Goal: Use online tool/utility: Utilize a website feature to perform a specific function

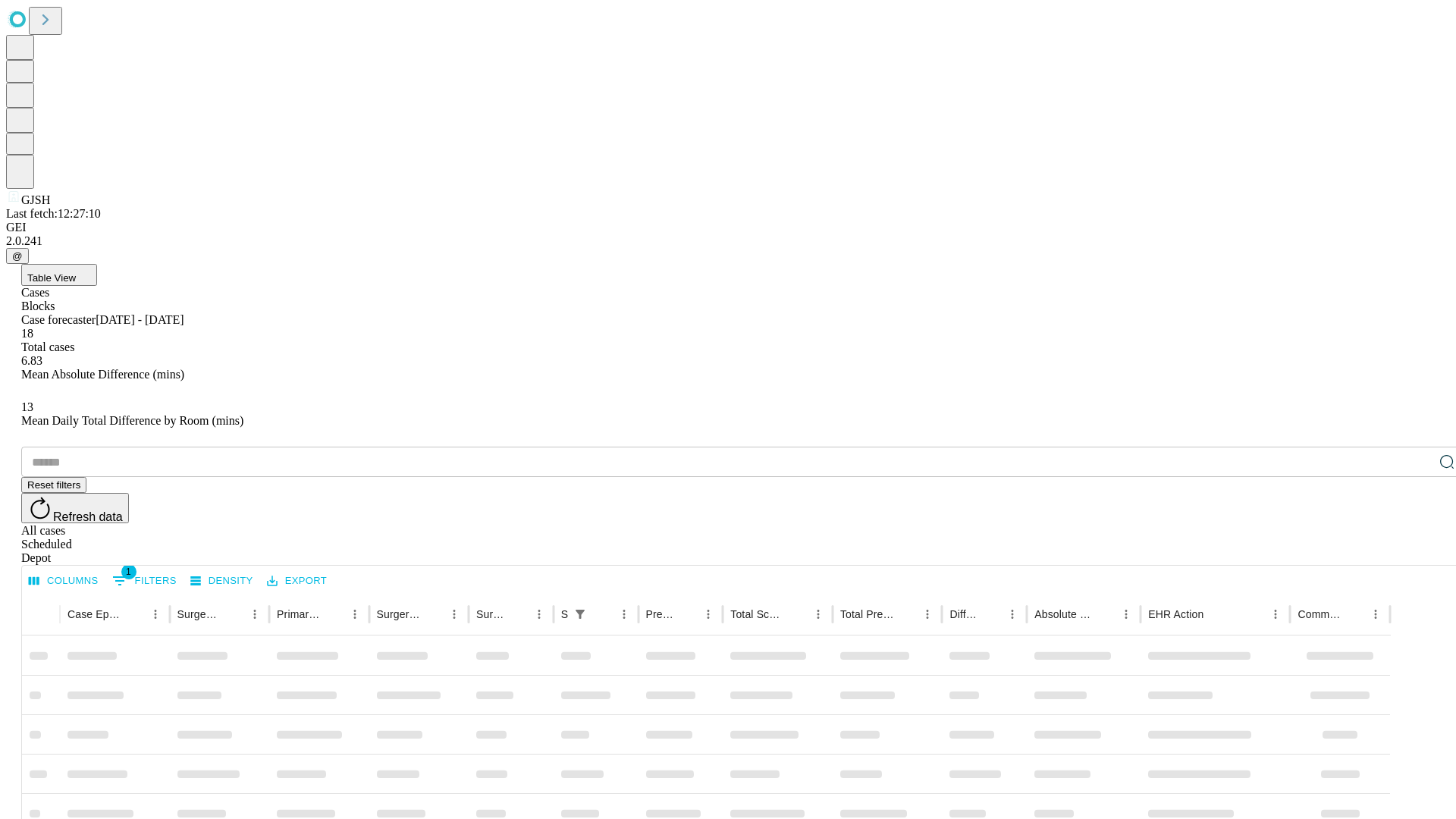
click at [76, 272] on span "Table View" at bounding box center [51, 278] width 48 height 12
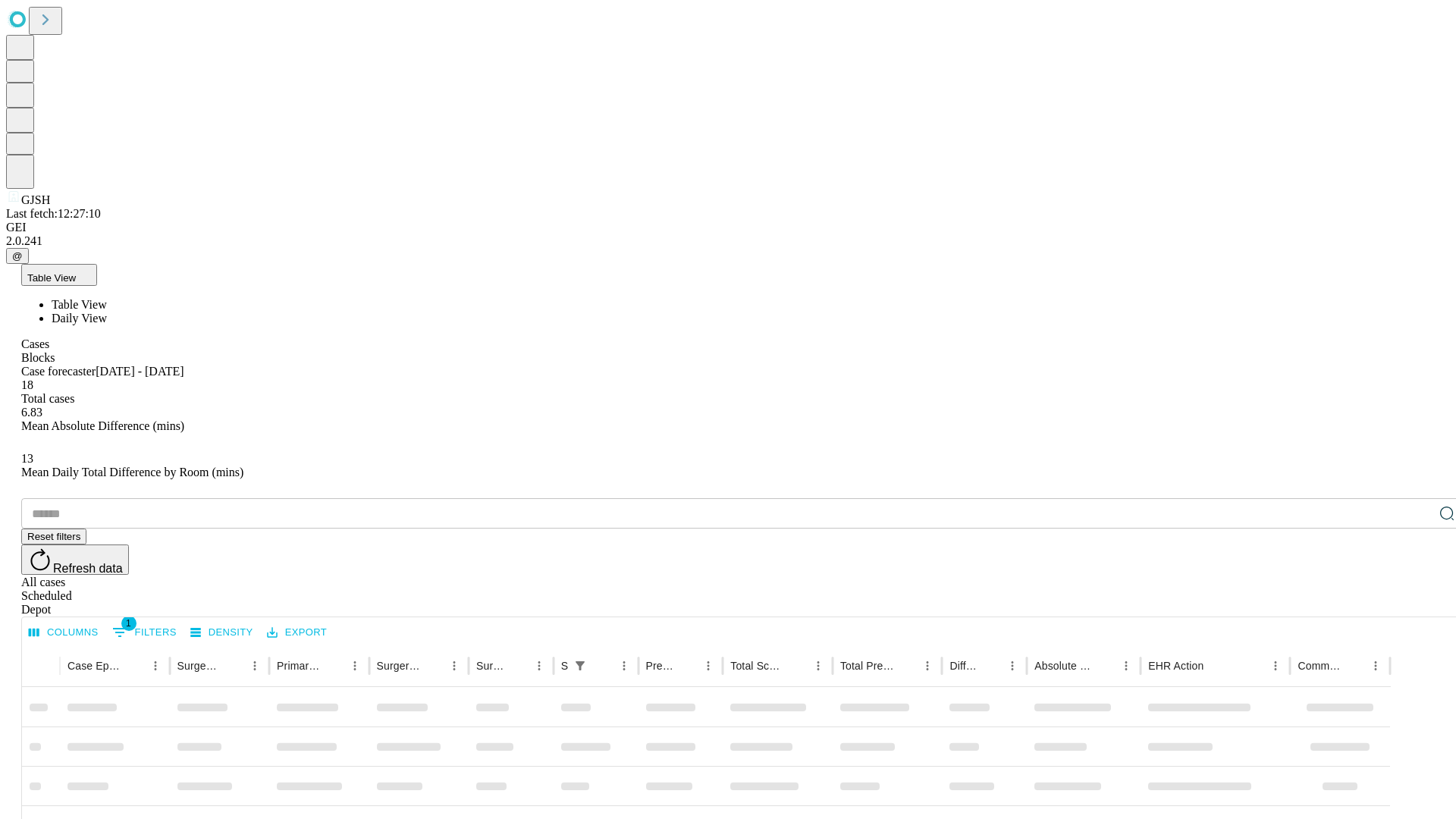
click at [107, 312] on span "Daily View" at bounding box center [79, 318] width 55 height 13
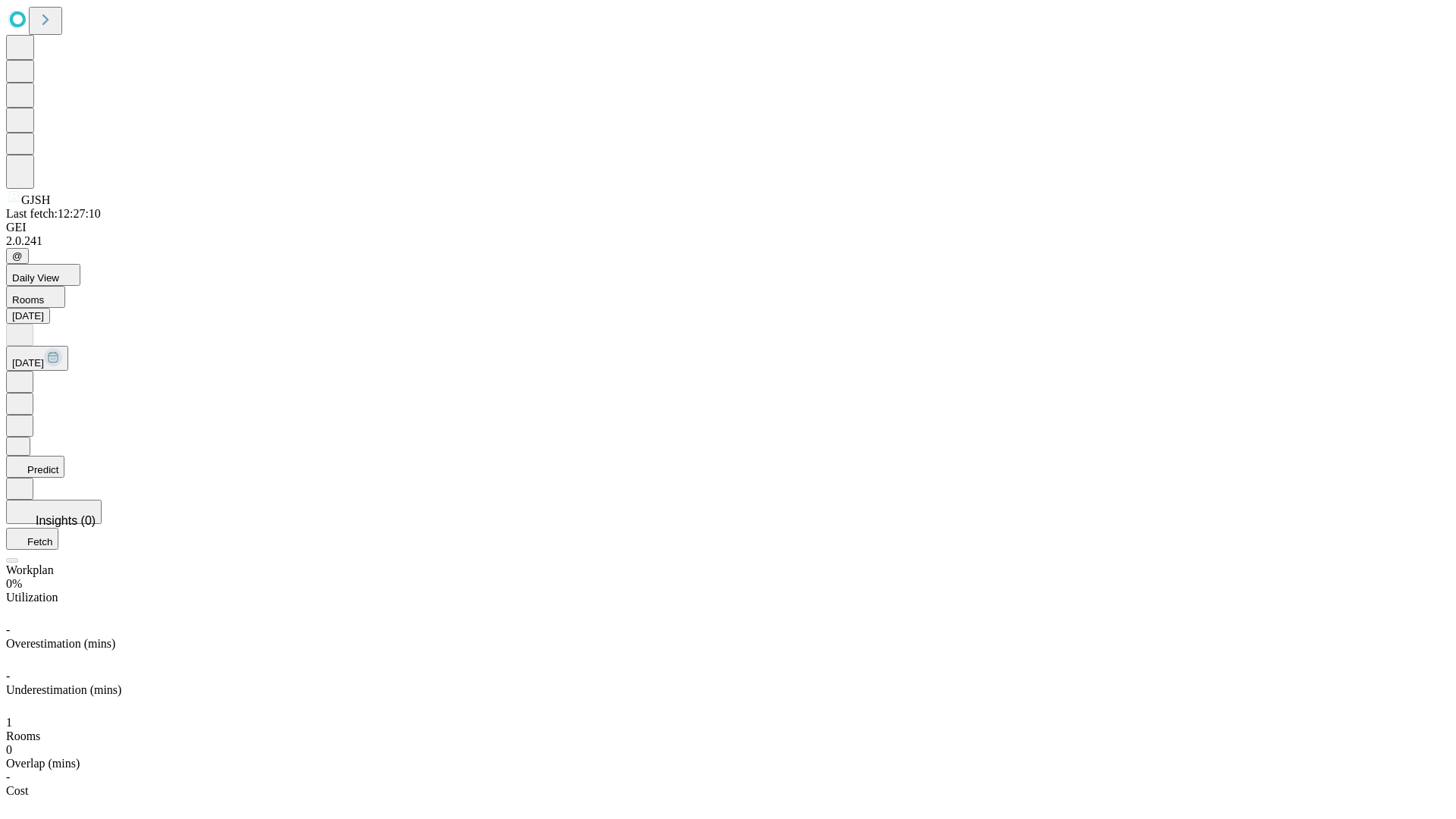
click at [65, 456] on button "Predict" at bounding box center [35, 466] width 58 height 22
